Goal: Find contact information: Find contact information

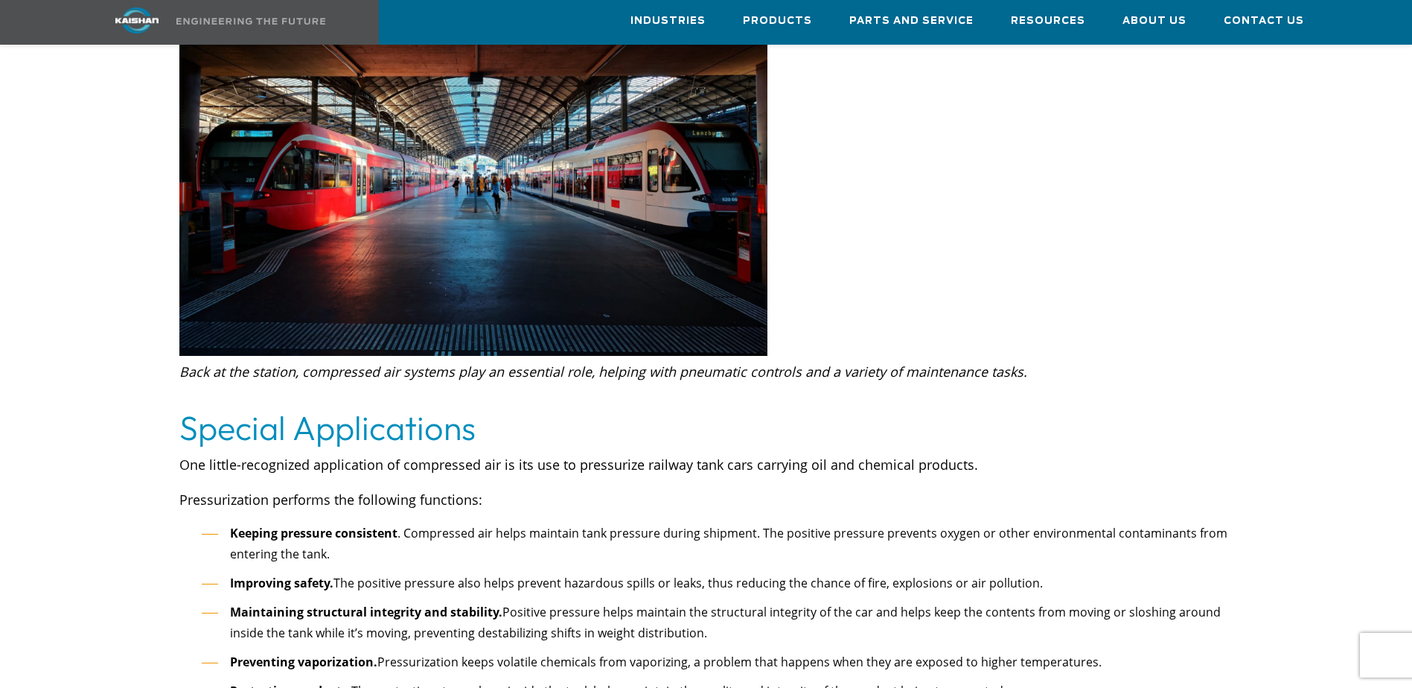
scroll to position [1638, 0]
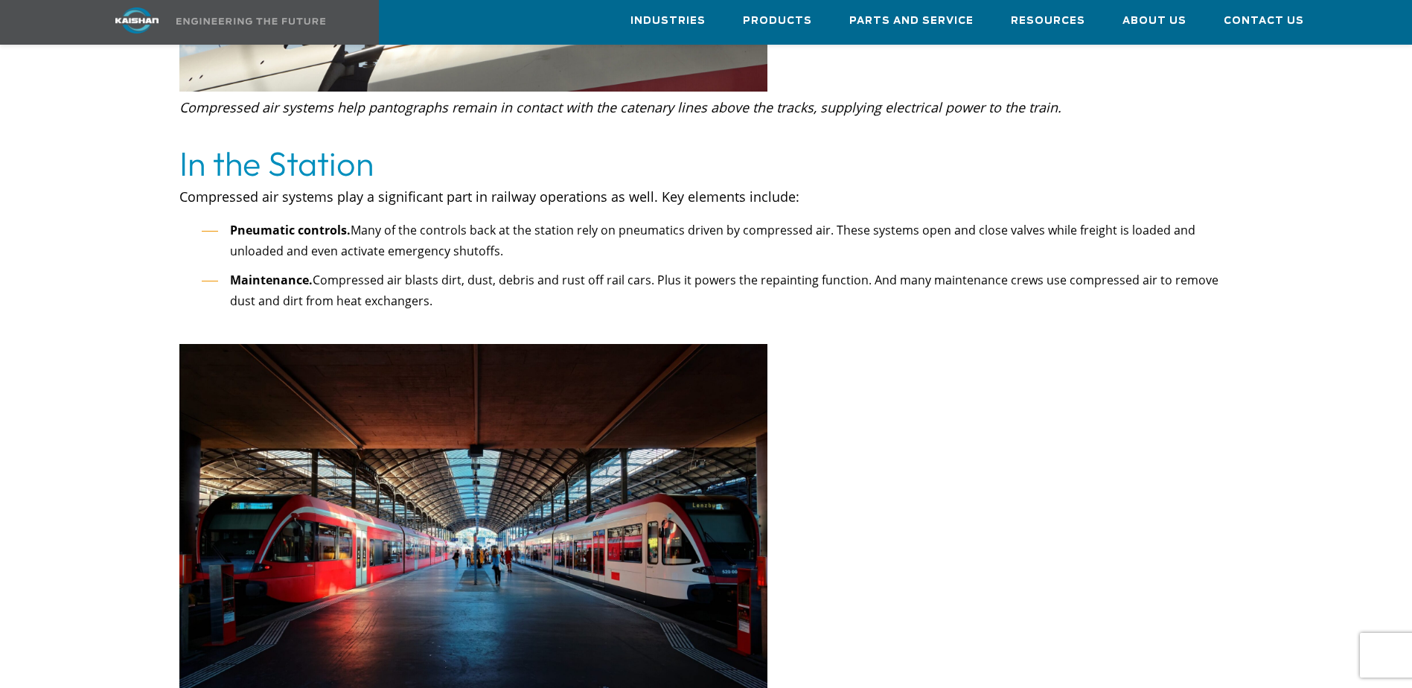
click at [421, 220] on li "Pneumatic controls. Many of the controls back at the station rely on pneumatics…" at bounding box center [718, 241] width 1032 height 42
click at [962, 14] on span "Parts and Service" at bounding box center [911, 21] width 124 height 17
click at [254, 143] on h2 "In the Station" at bounding box center [706, 164] width 1054 height 42
click at [254, 185] on p "Compressed air systems play a significant part in railway operations as well. K…" at bounding box center [706, 197] width 1054 height 24
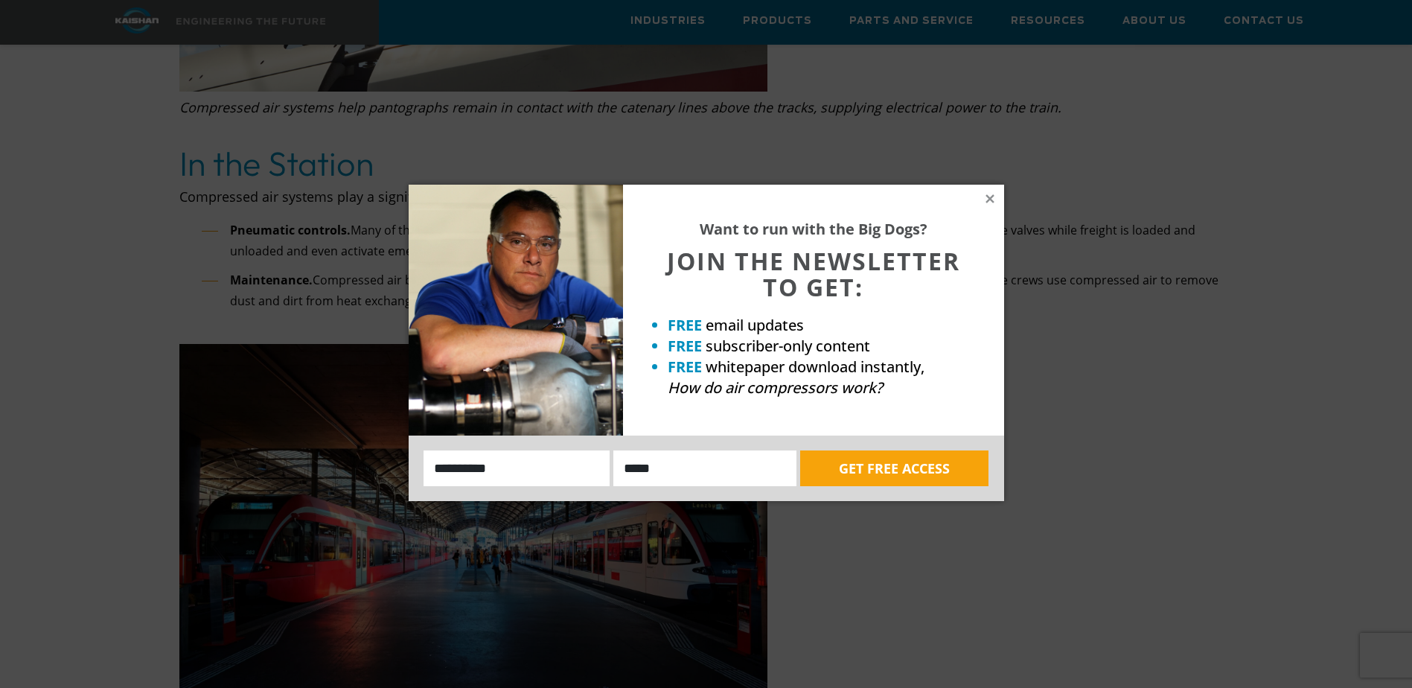
click at [993, 195] on icon at bounding box center [990, 198] width 8 height 8
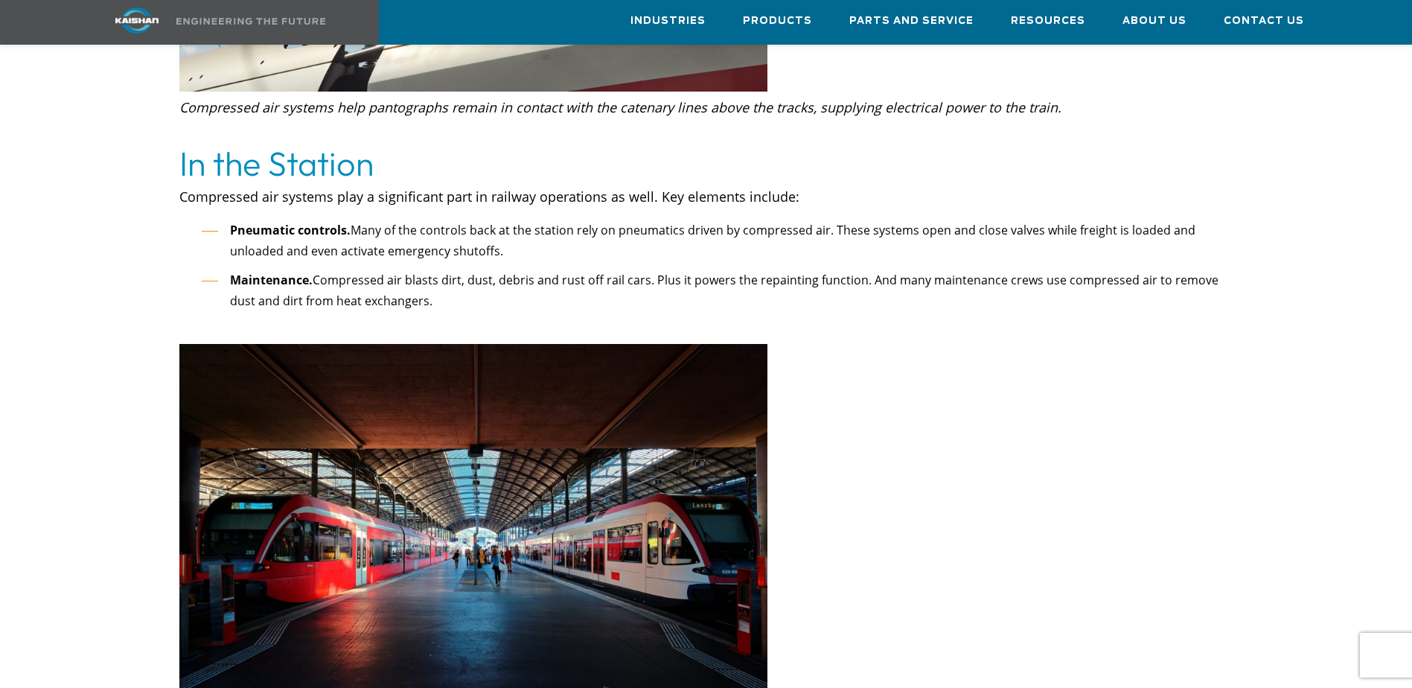
click at [1297, 17] on span "Contact Us" at bounding box center [1264, 21] width 80 height 17
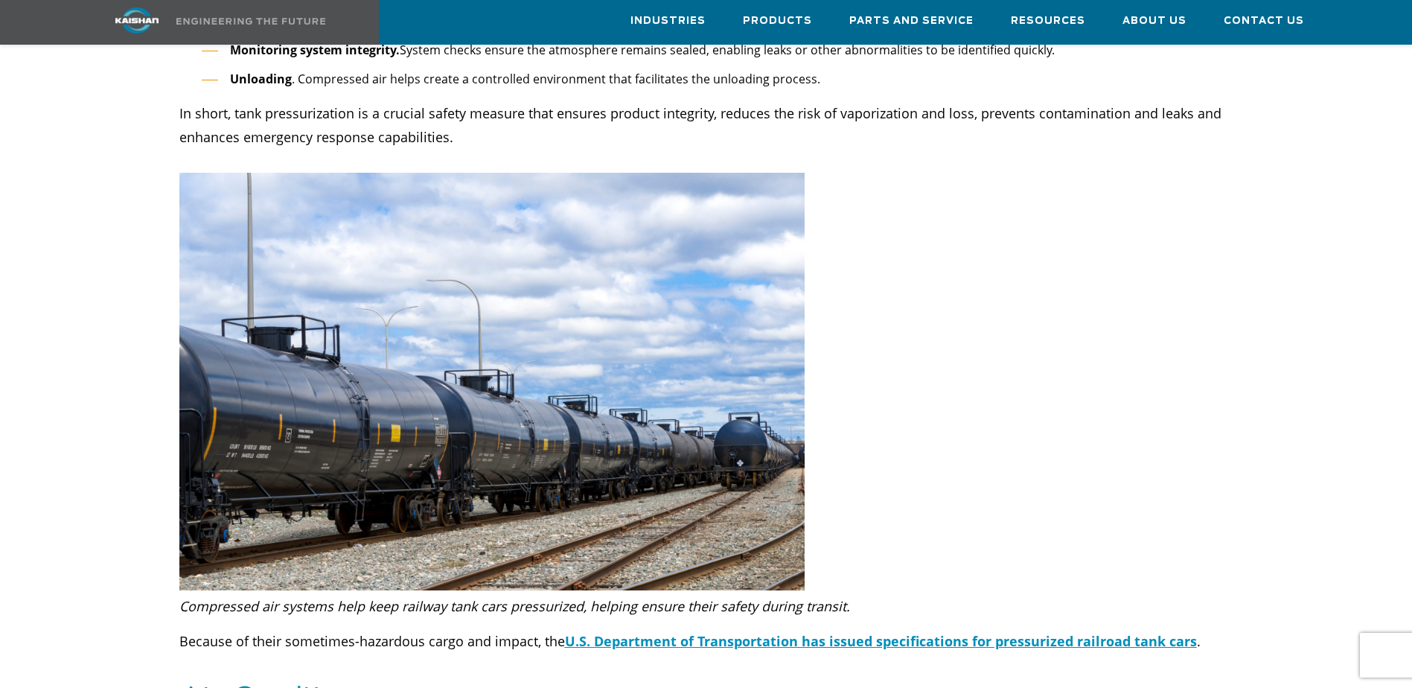
scroll to position [2456, 0]
